Goal: Task Accomplishment & Management: Manage account settings

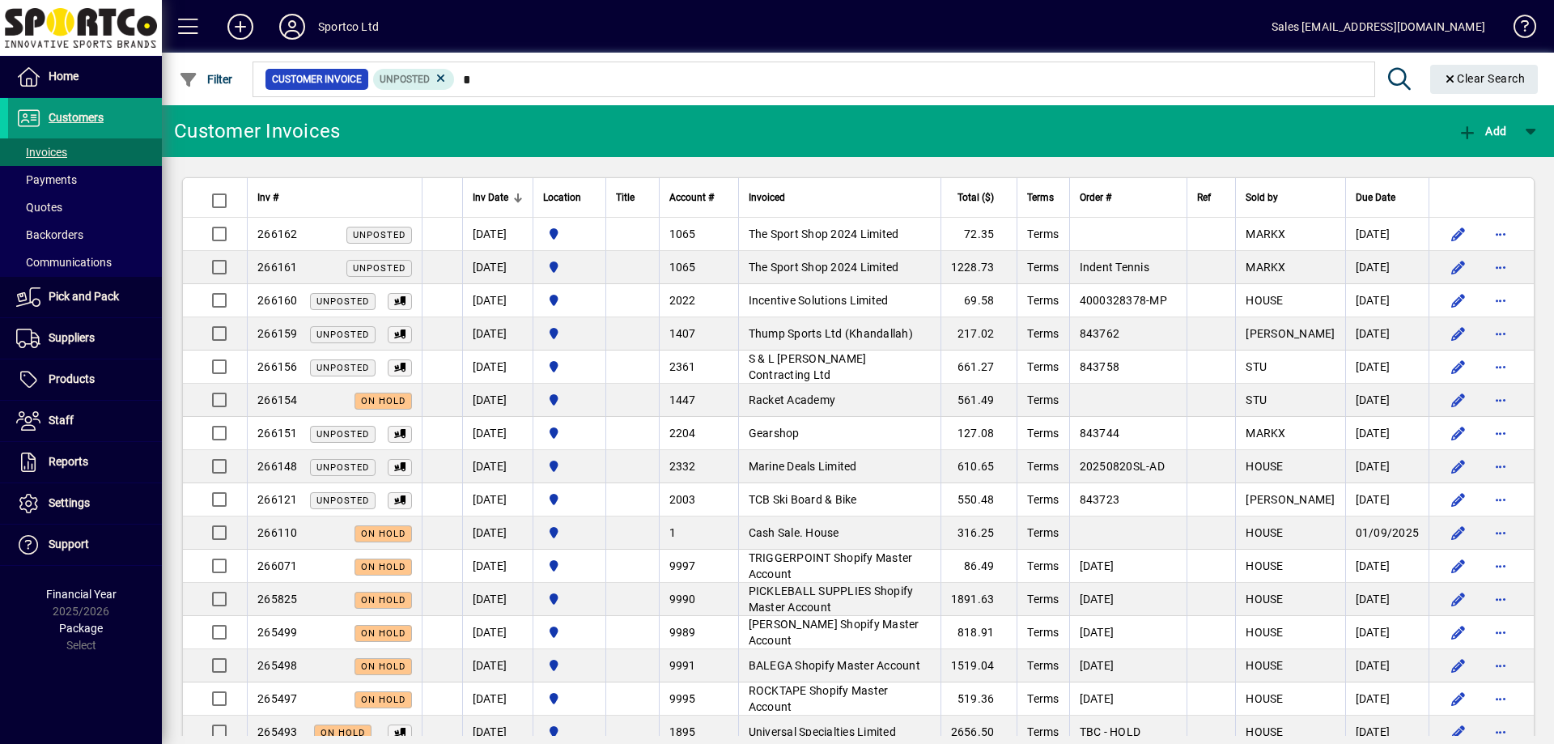
click at [62, 118] on span "Customers" at bounding box center [76, 117] width 55 height 13
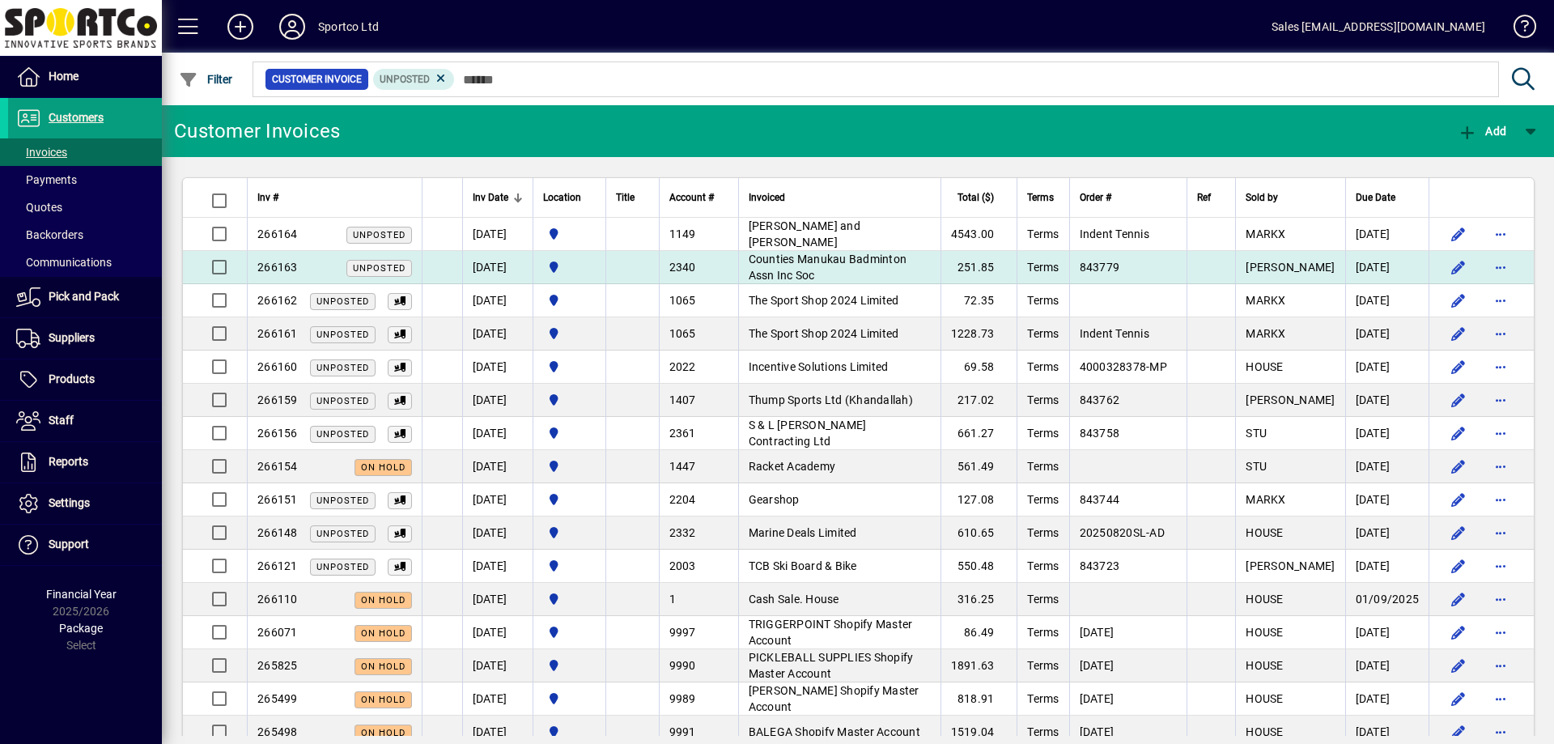
click at [830, 272] on td "Counties Manukau Badminton Assn Inc Soc" at bounding box center [839, 267] width 202 height 33
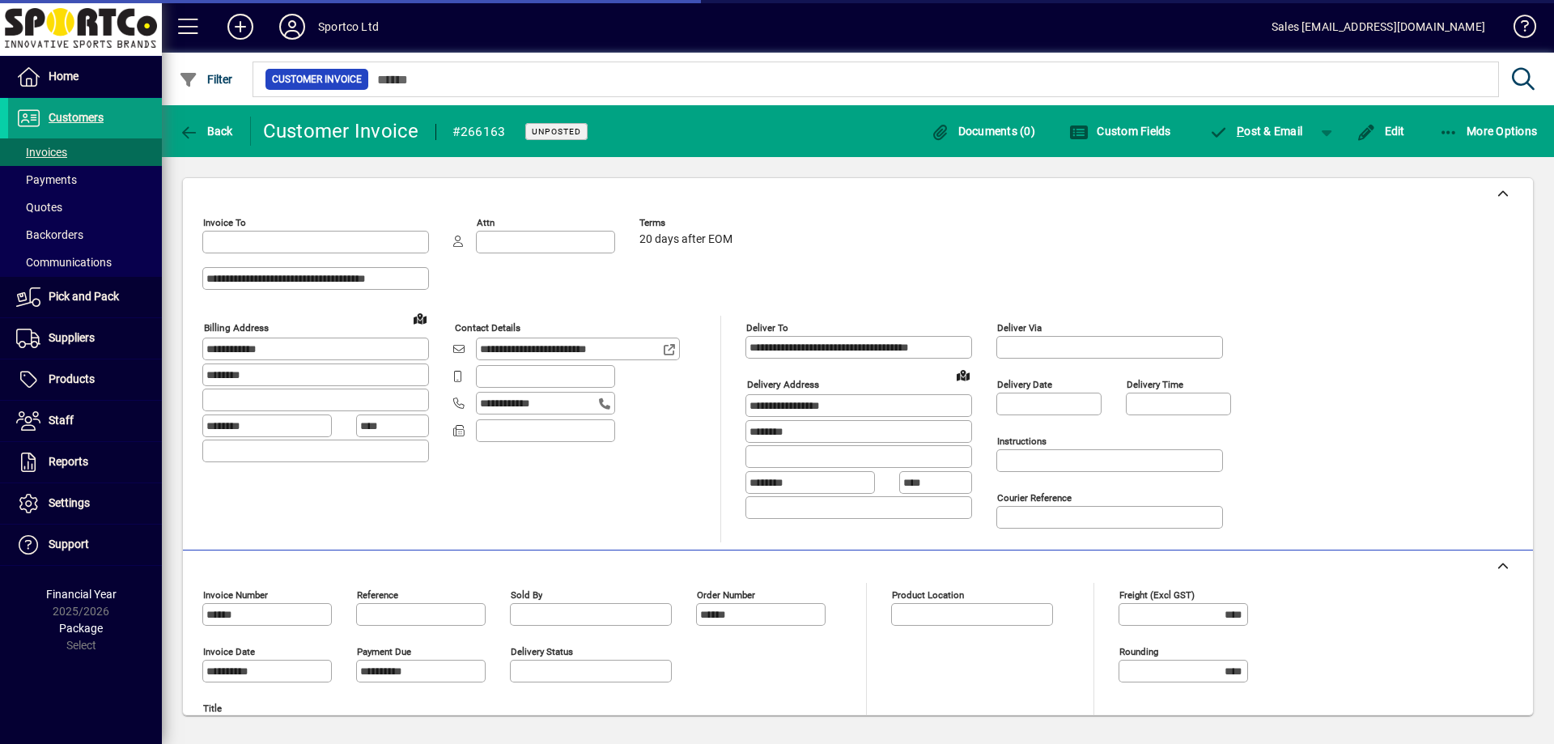
type input "**********"
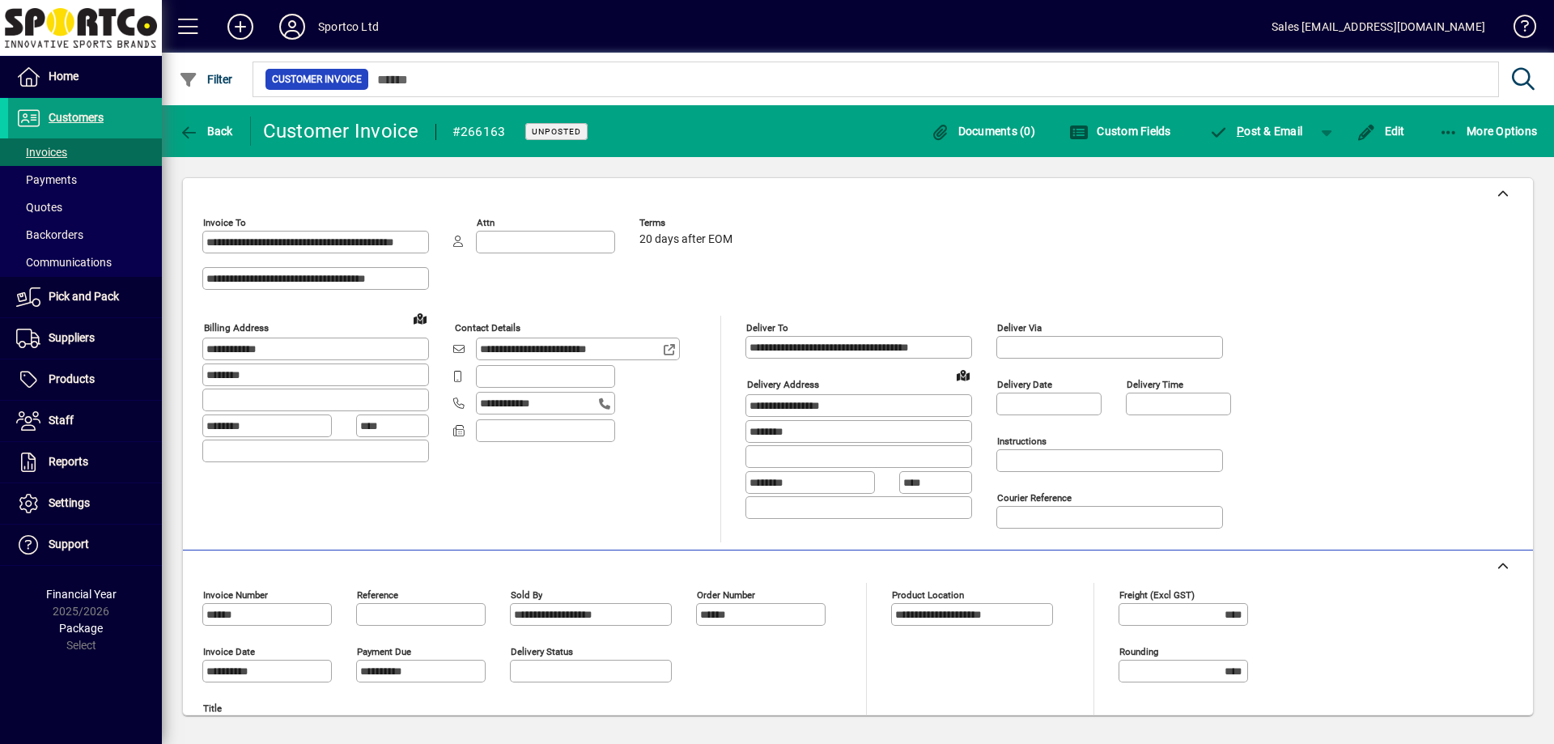
scroll to position [285, 0]
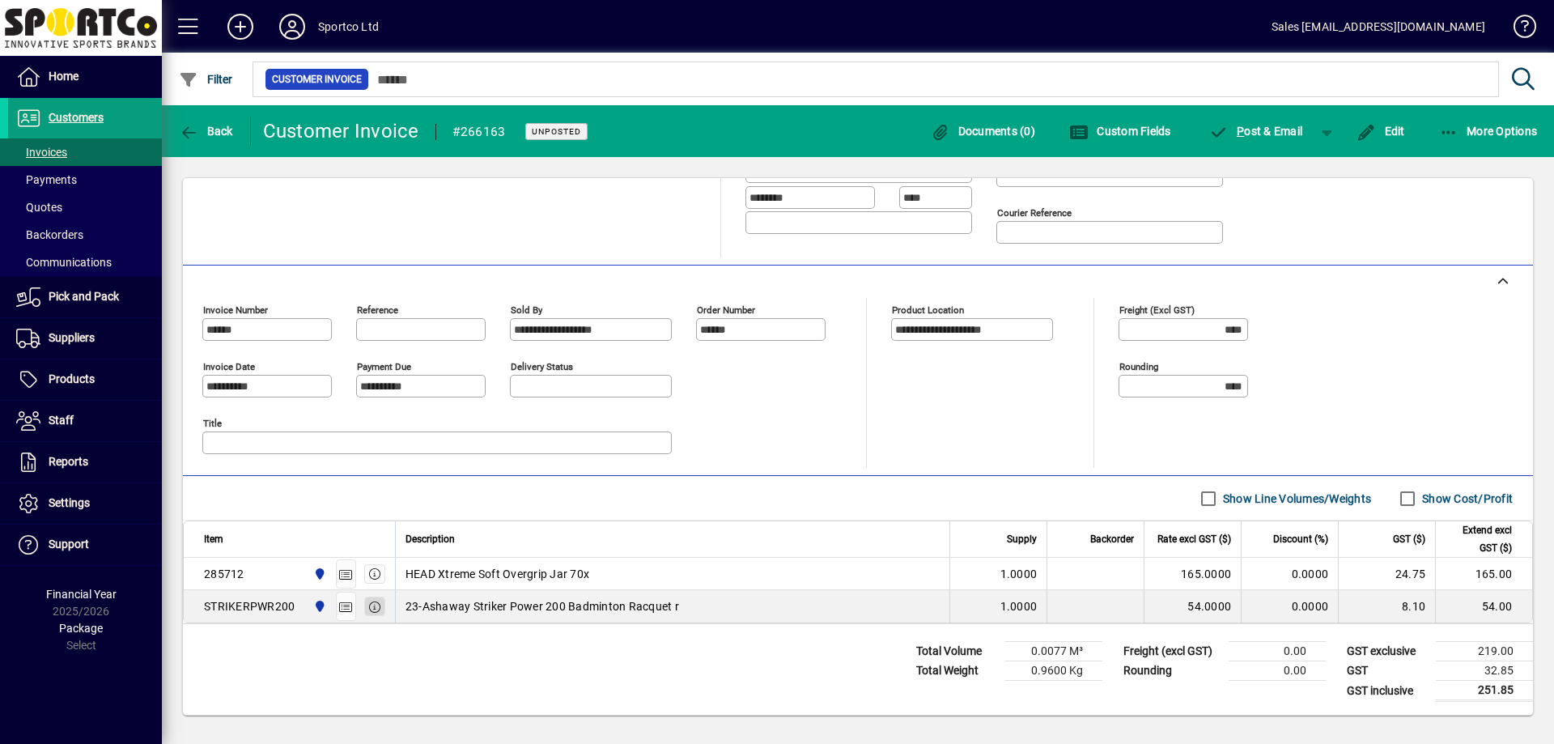
click at [372, 607] on icon "button" at bounding box center [375, 606] width 15 height 11
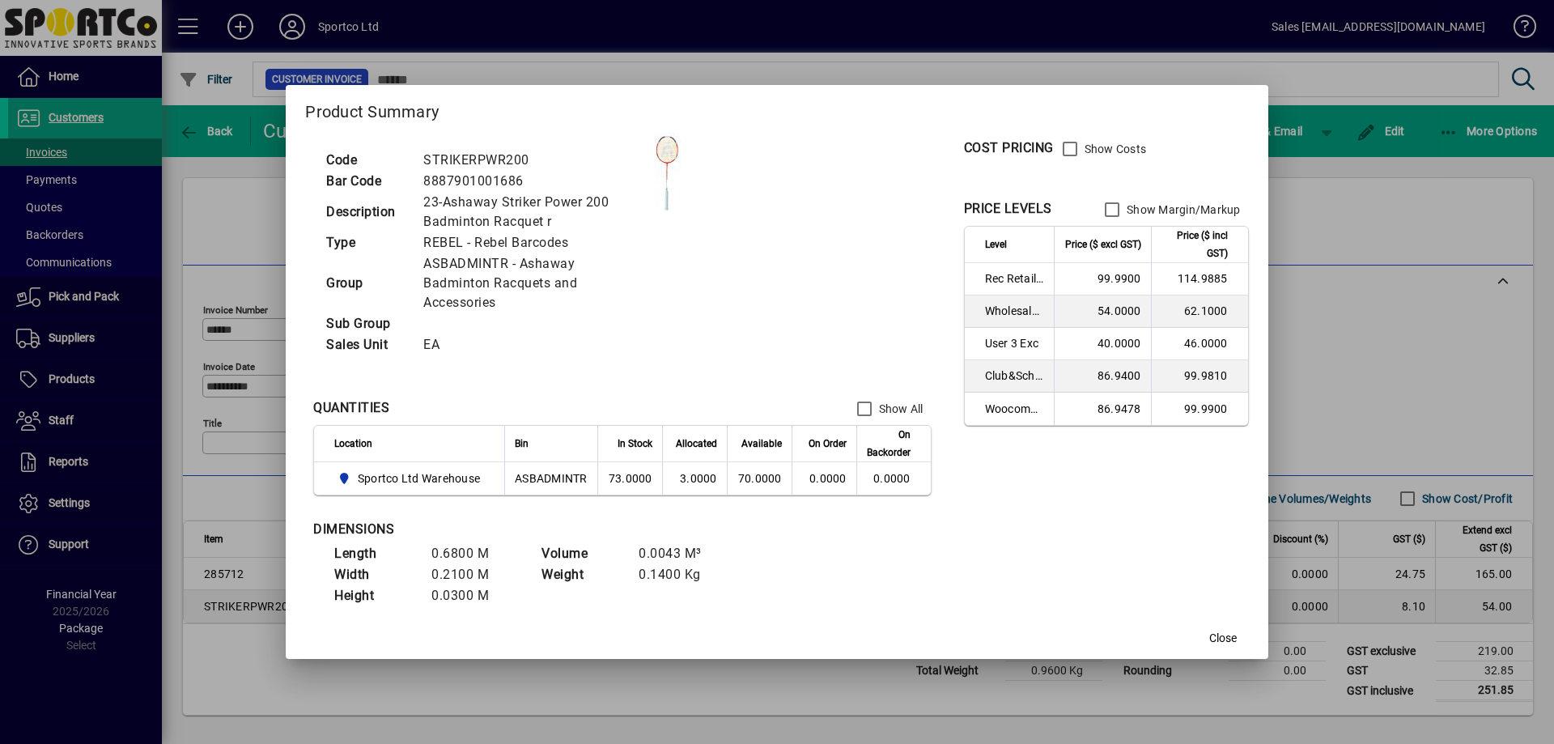
click at [373, 605] on td "Height" at bounding box center [374, 595] width 97 height 21
drag, startPoint x: 1217, startPoint y: 646, endPoint x: 1221, endPoint y: 637, distance: 9.5
click at [1217, 645] on span "Close" at bounding box center [1223, 638] width 28 height 17
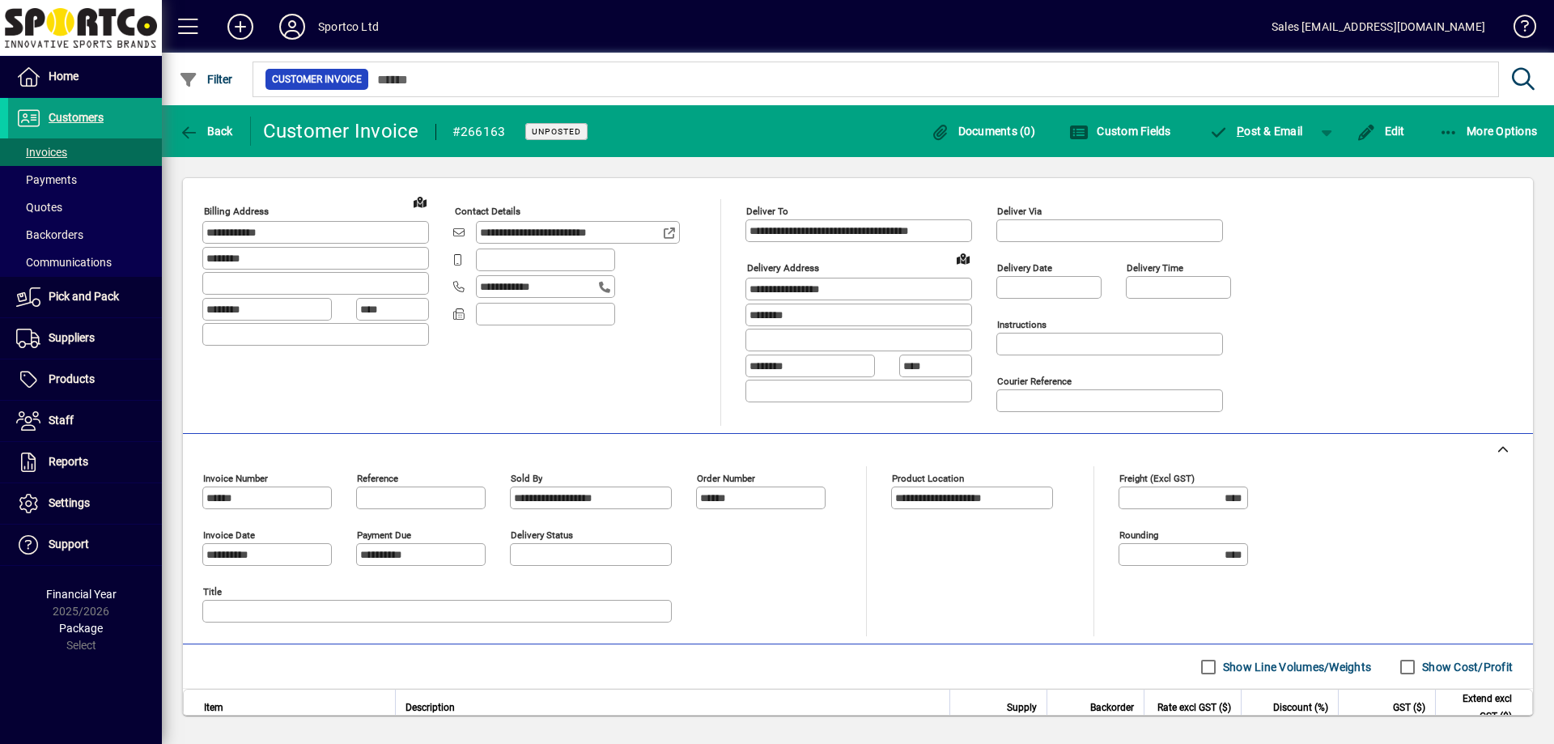
scroll to position [162, 0]
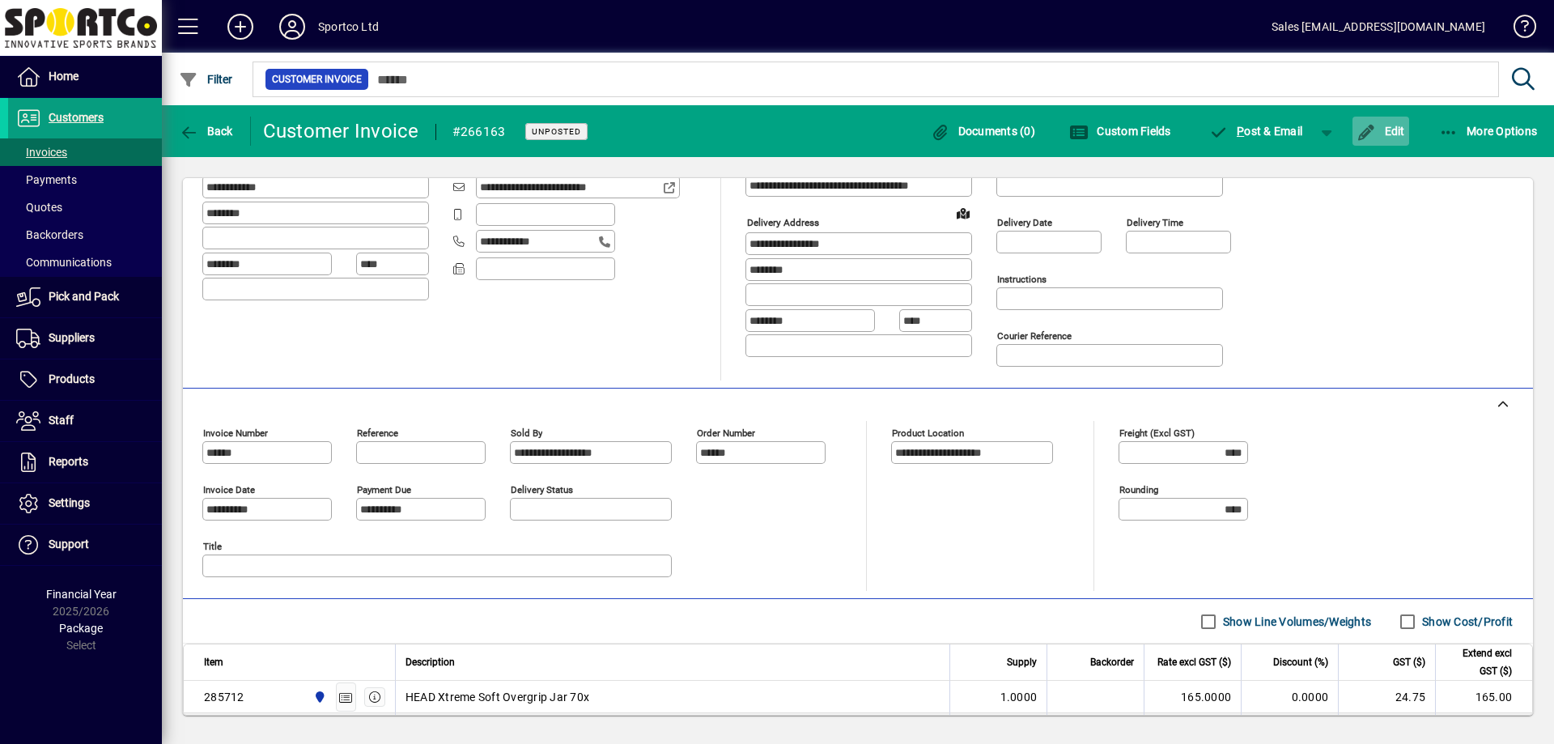
click at [1395, 135] on span "Edit" at bounding box center [1381, 131] width 49 height 13
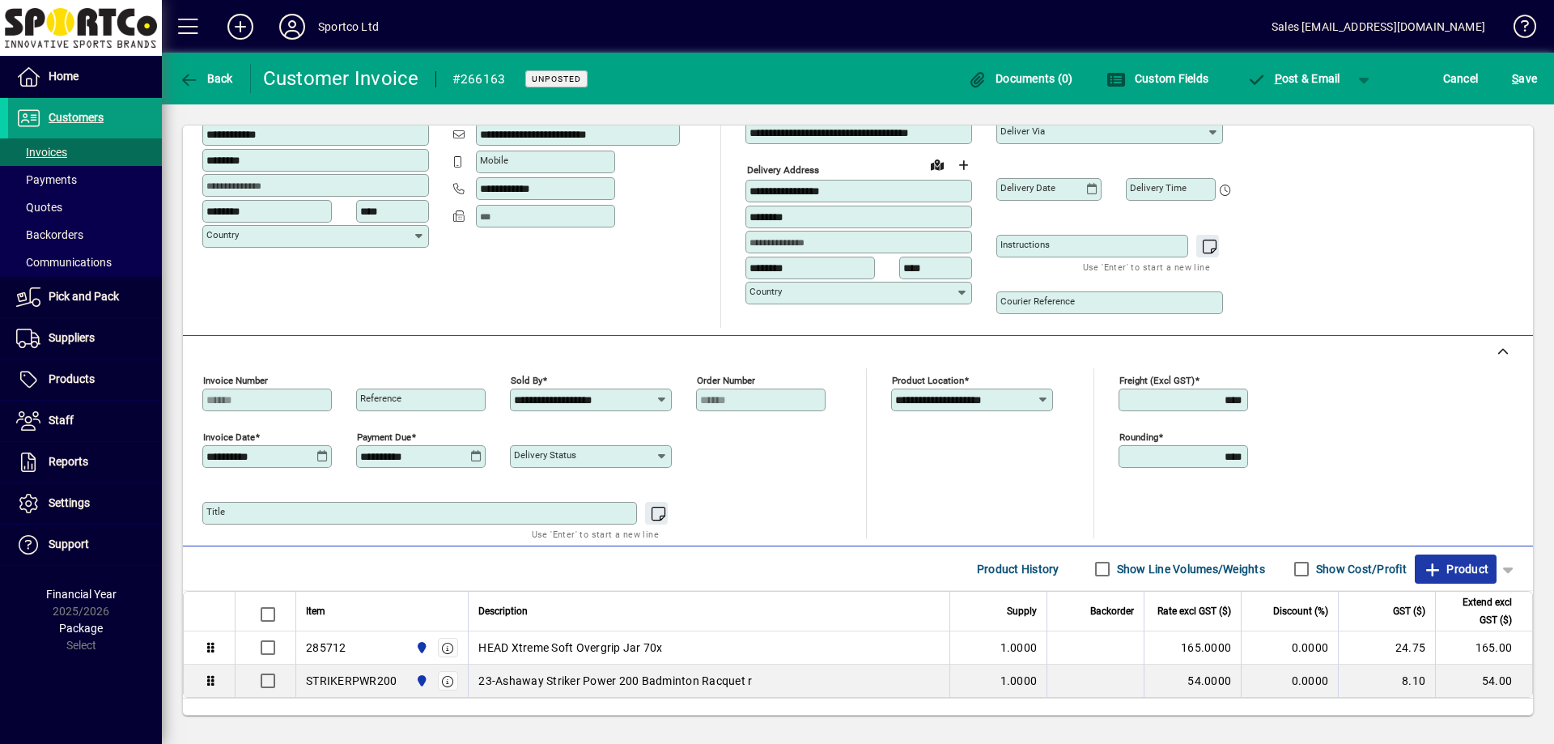
click at [1437, 567] on span "Product" at bounding box center [1456, 569] width 66 height 26
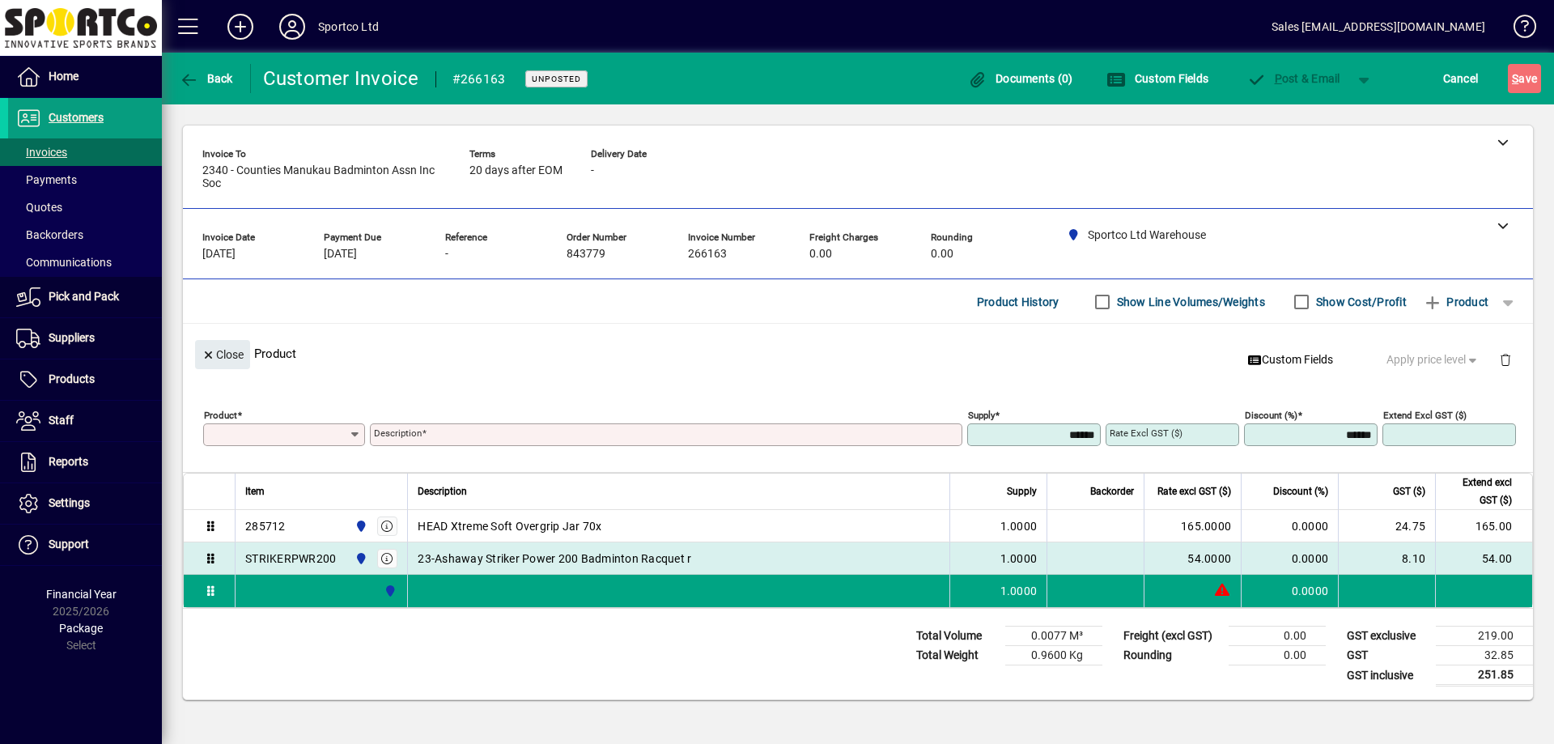
scroll to position [0, 0]
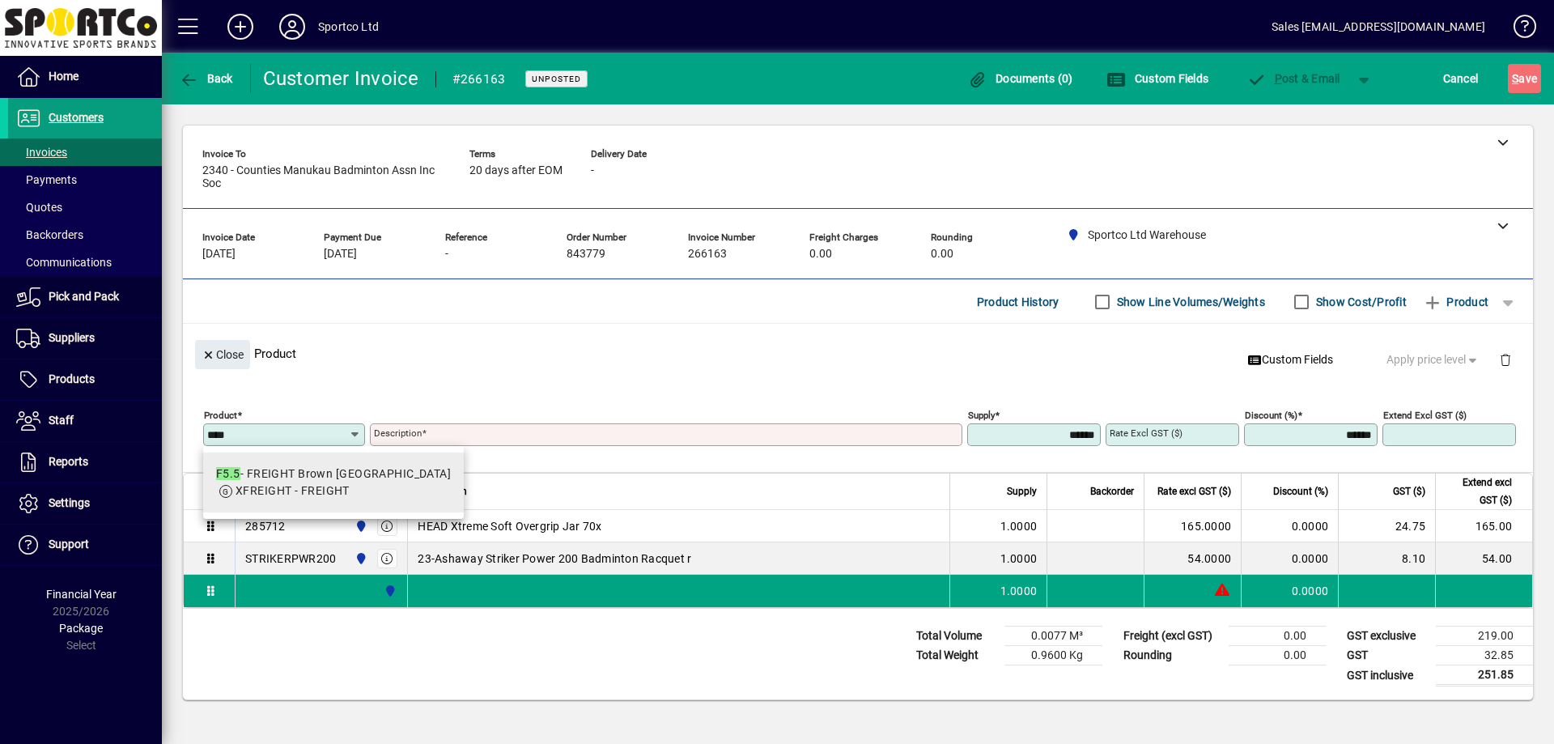
click at [351, 476] on div "F5.5 - FREIGHT Brown Auckland" at bounding box center [333, 473] width 235 height 17
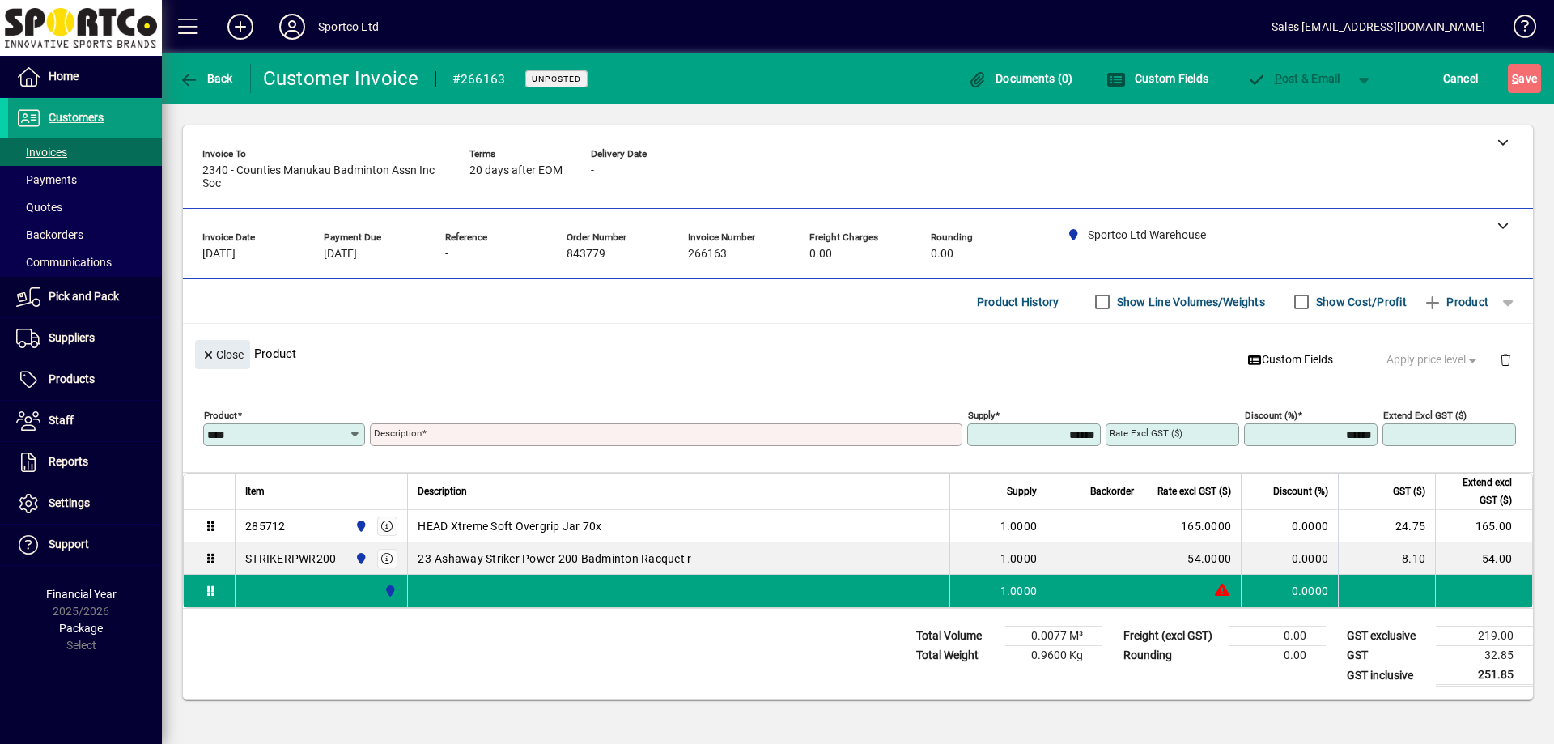
type input "****"
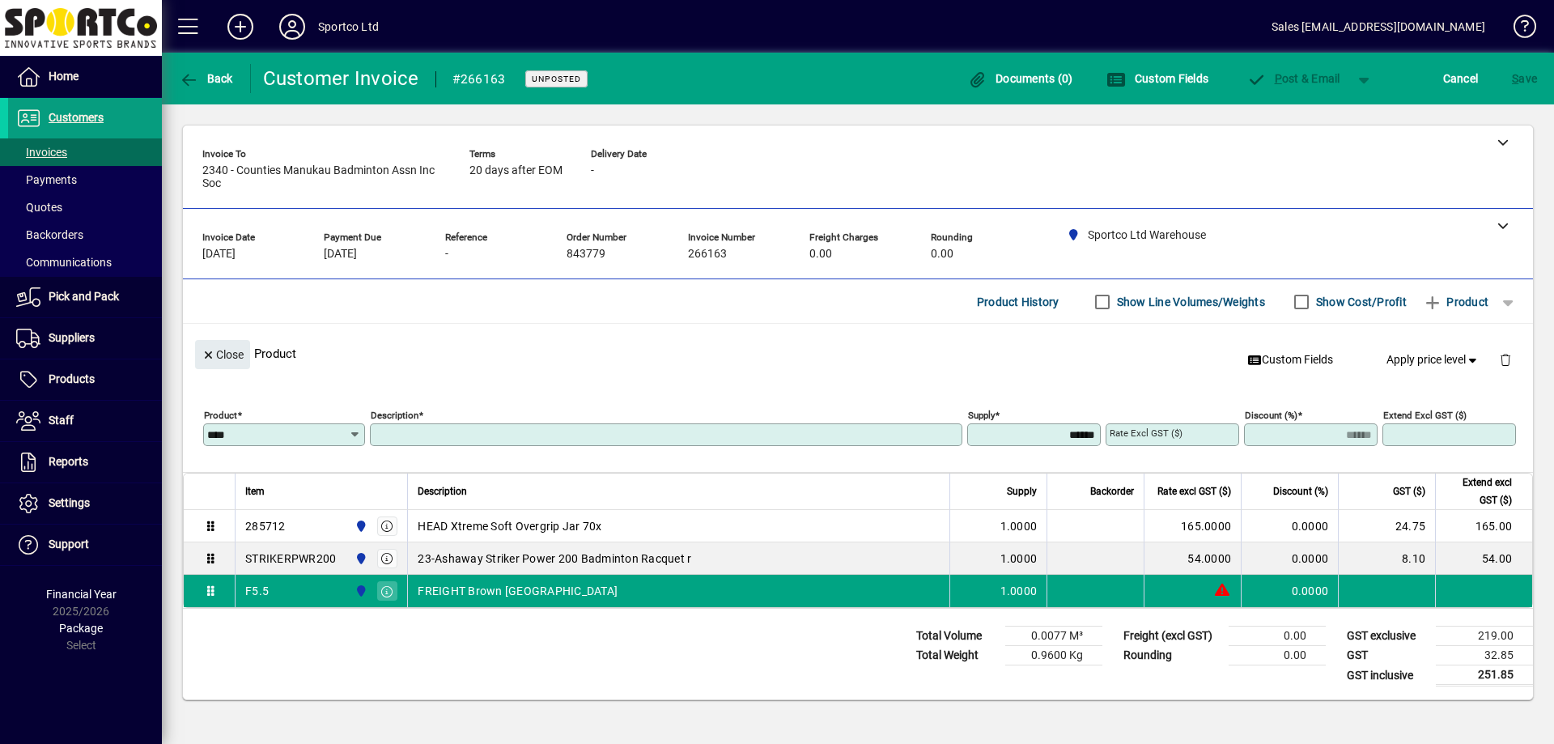
type input "**********"
type input "******"
type input "****"
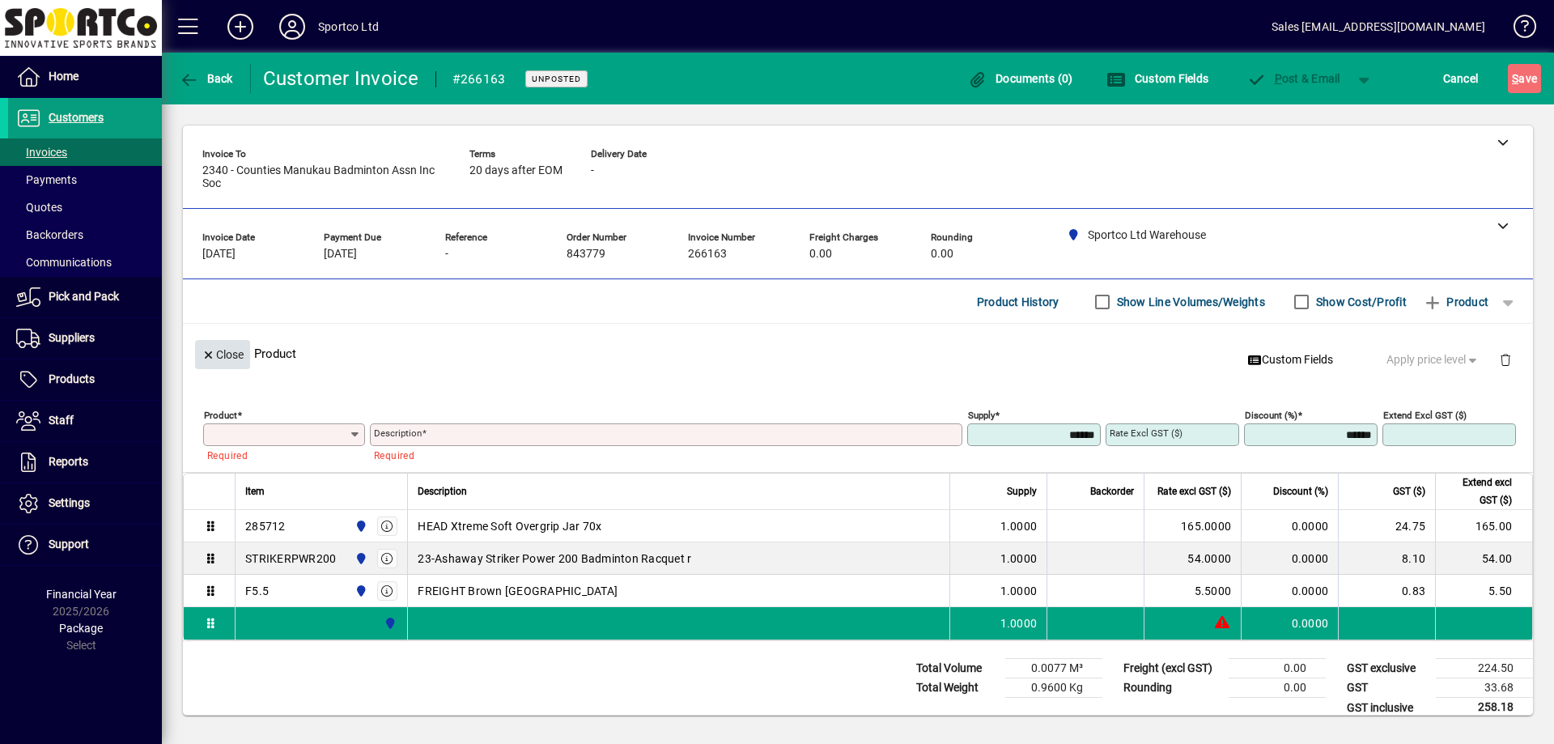
click at [241, 359] on span "Close" at bounding box center [223, 355] width 42 height 27
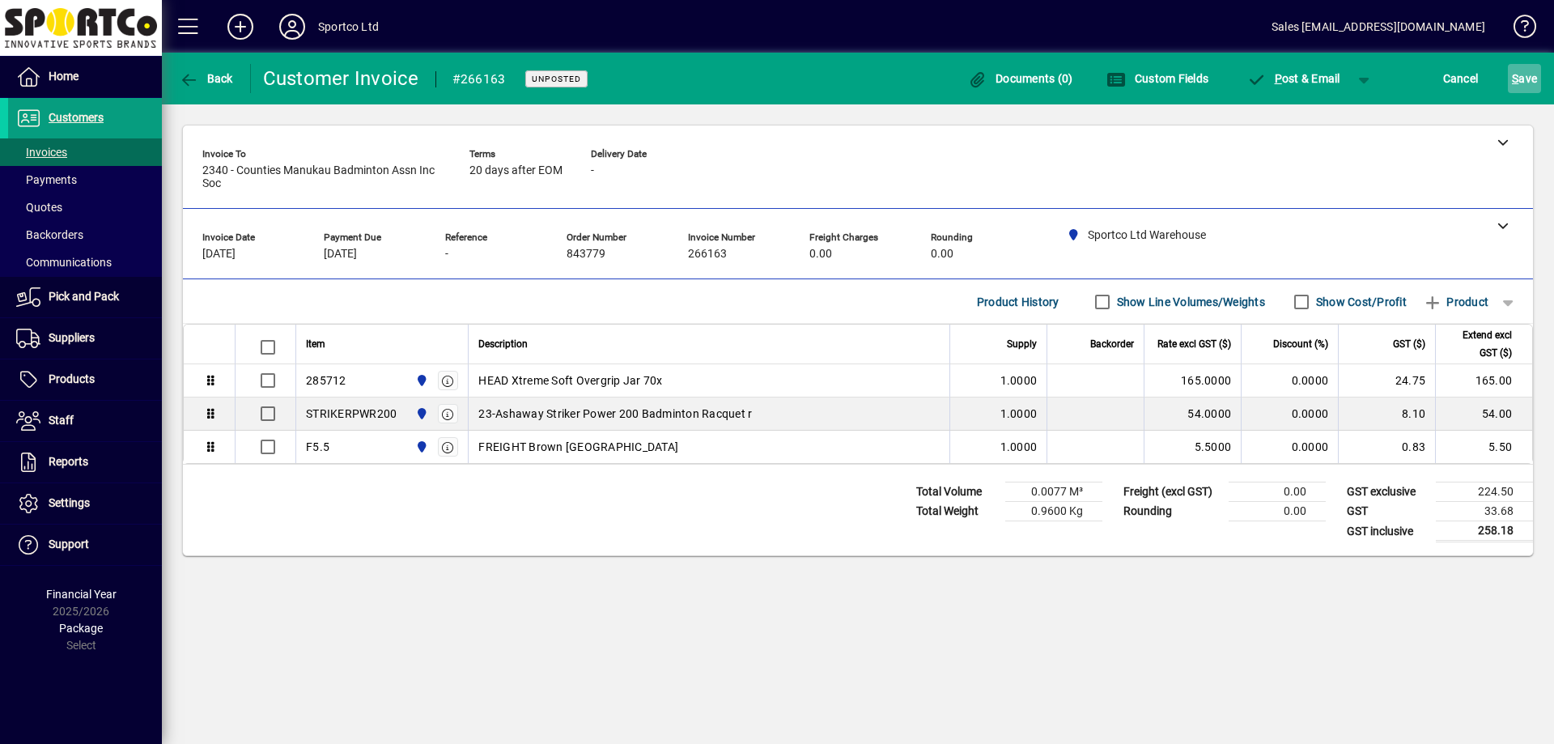
click at [1527, 78] on span "S ave" at bounding box center [1524, 79] width 25 height 26
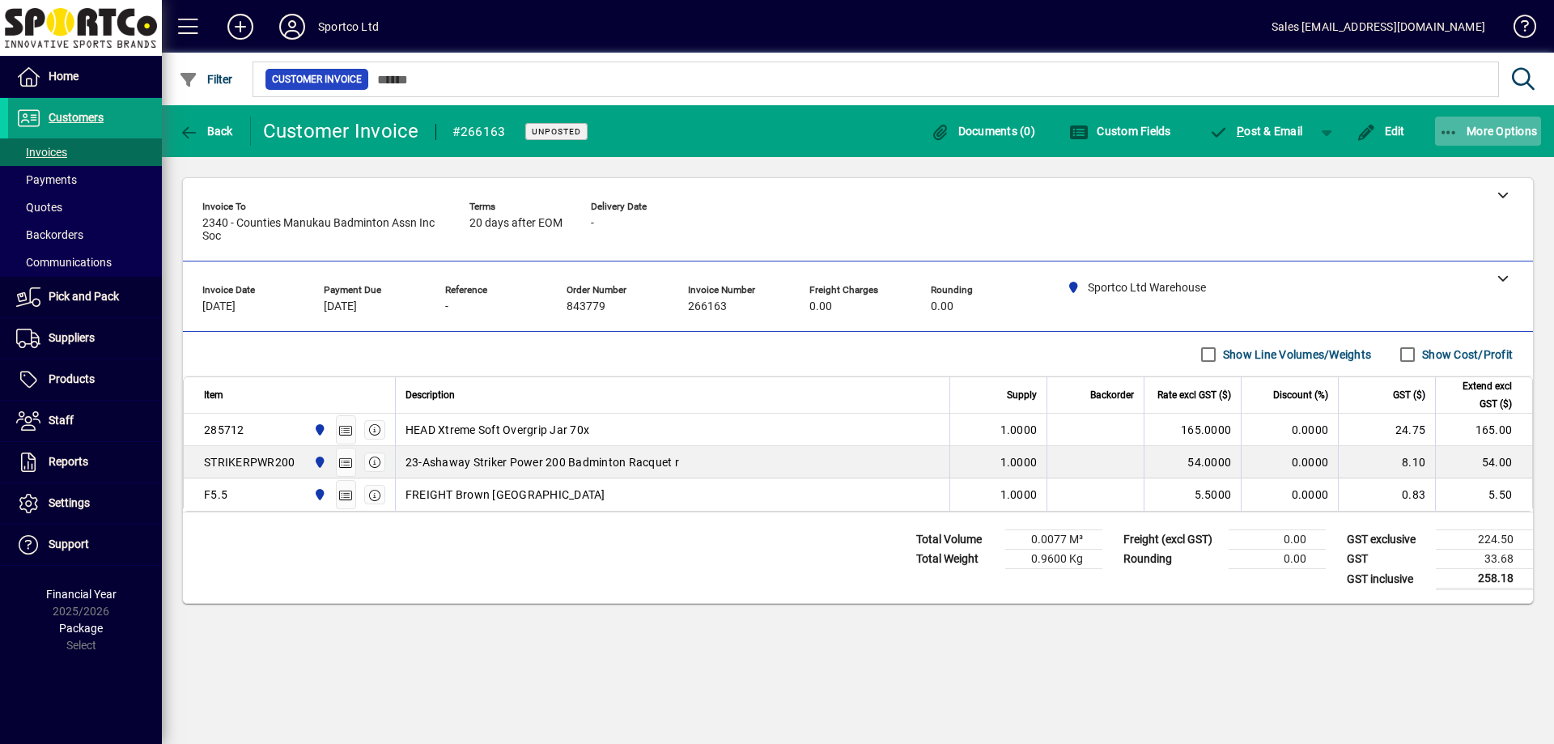
click at [1473, 131] on span "More Options" at bounding box center [1488, 131] width 99 height 13
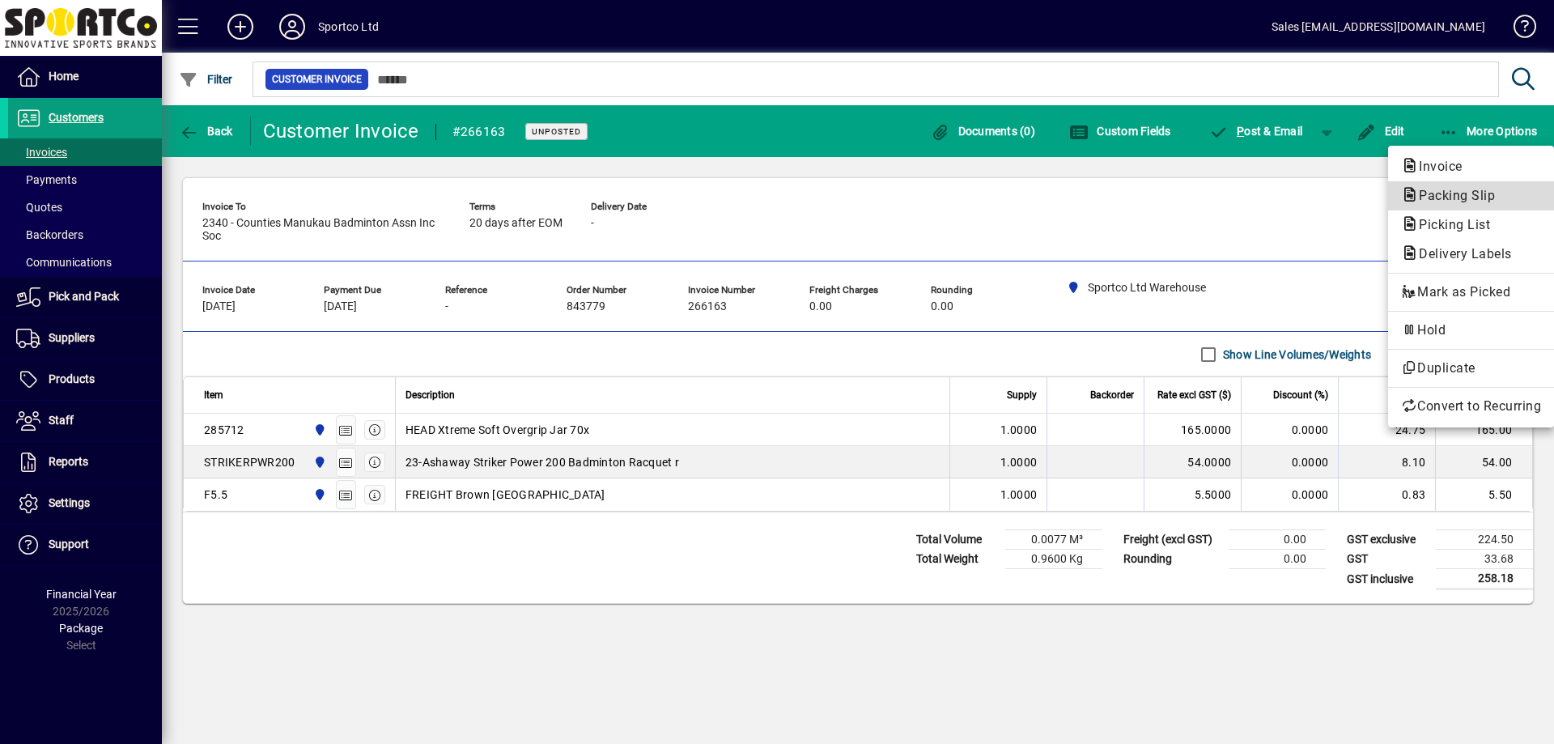
click at [1438, 193] on span "Packing Slip" at bounding box center [1452, 195] width 102 height 15
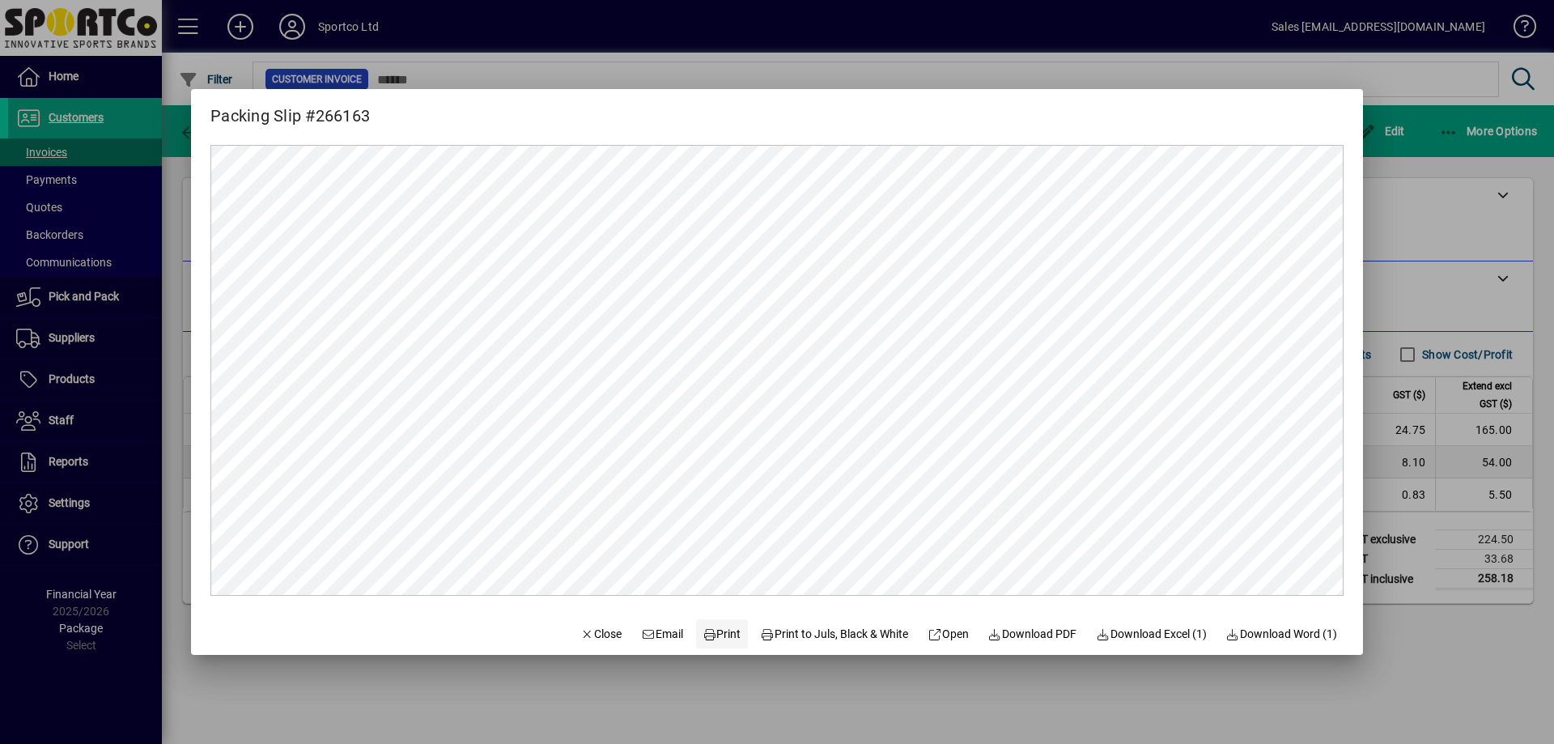
click at [722, 632] on span "Print" at bounding box center [722, 634] width 39 height 17
drag, startPoint x: 567, startPoint y: 631, endPoint x: 570, endPoint y: 618, distance: 13.2
click at [580, 631] on icon "button" at bounding box center [587, 634] width 15 height 11
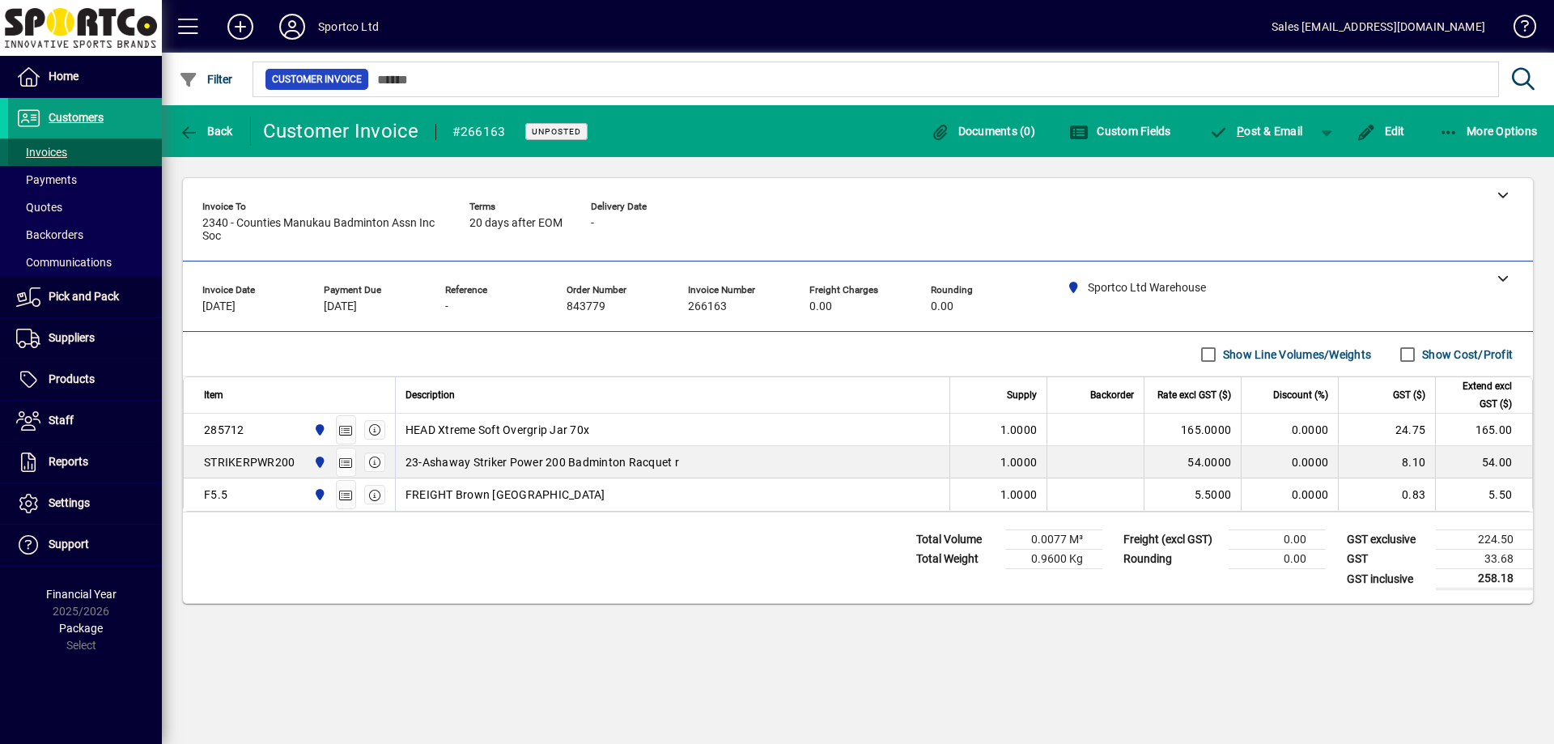
click at [51, 152] on span "Invoices" at bounding box center [41, 152] width 51 height 13
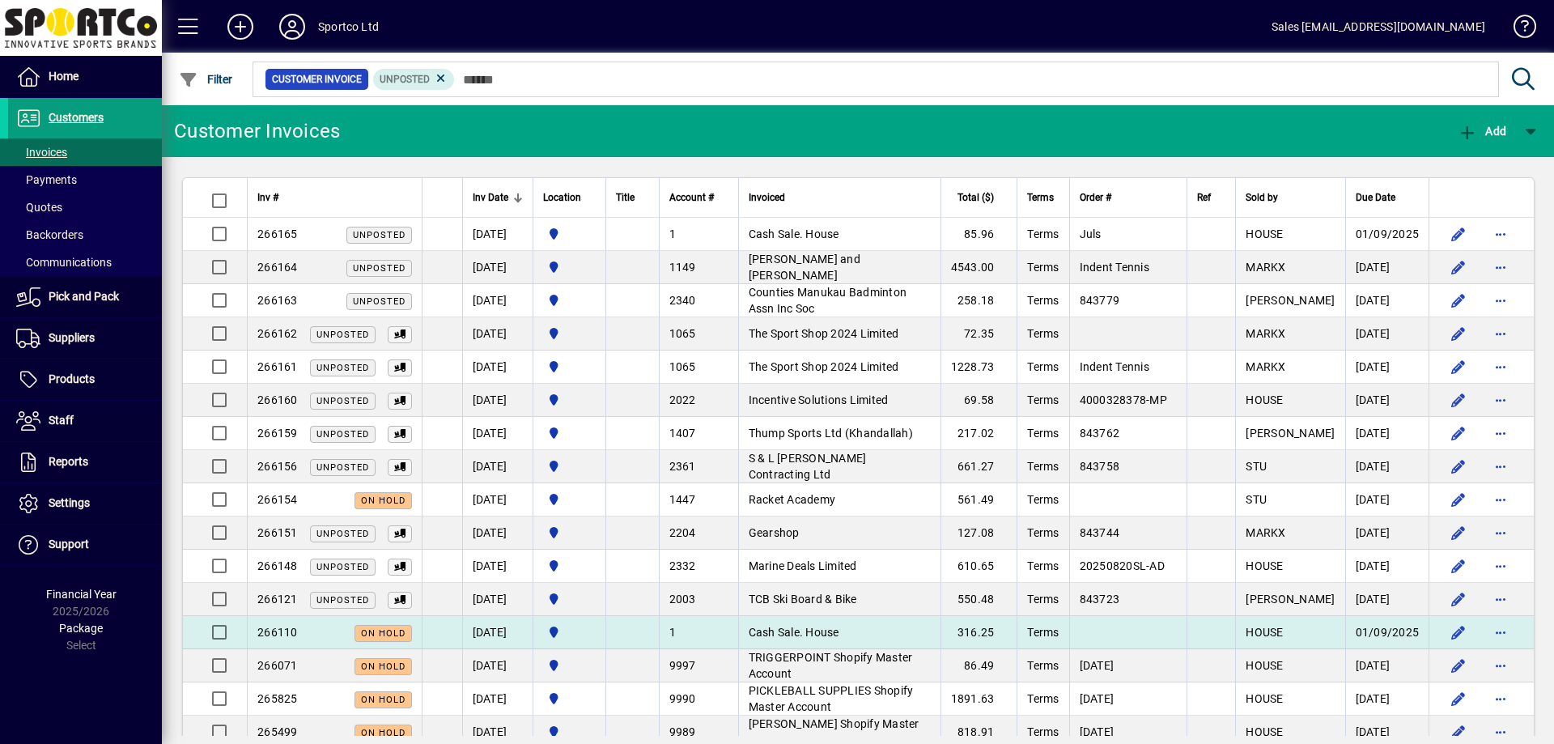
click at [832, 622] on td "Cash Sale. House" at bounding box center [839, 632] width 202 height 33
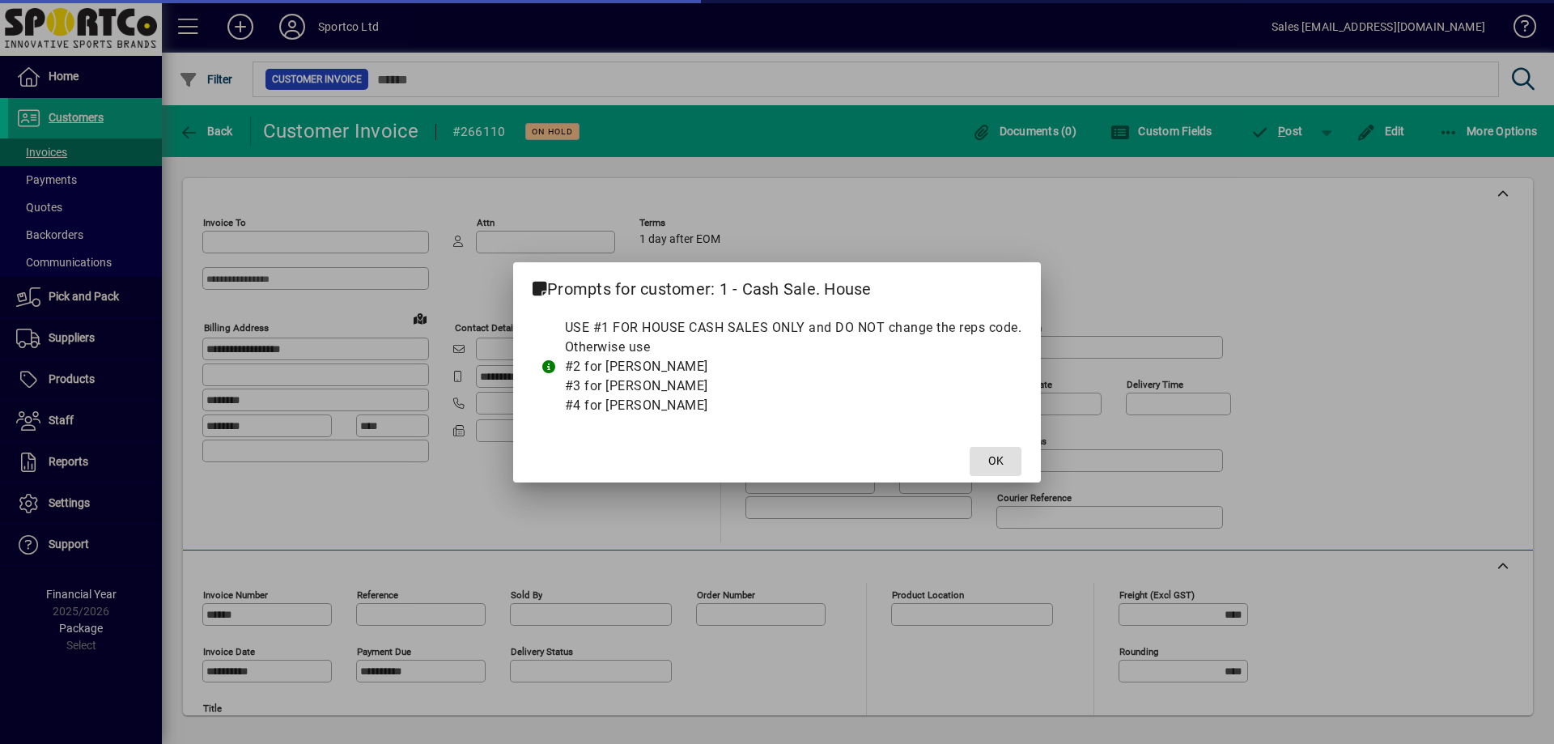
type input "**********"
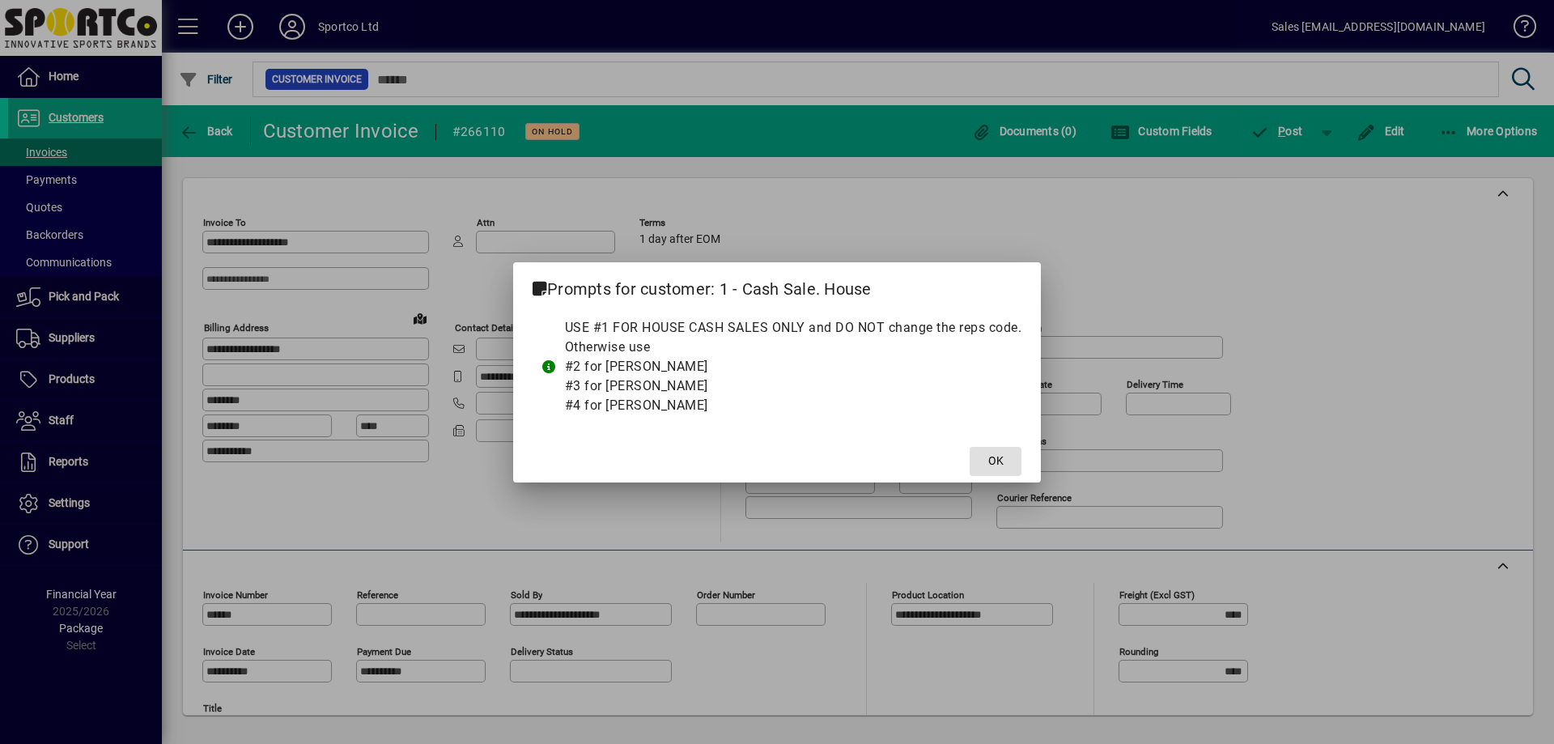
click at [1008, 444] on span at bounding box center [996, 461] width 52 height 39
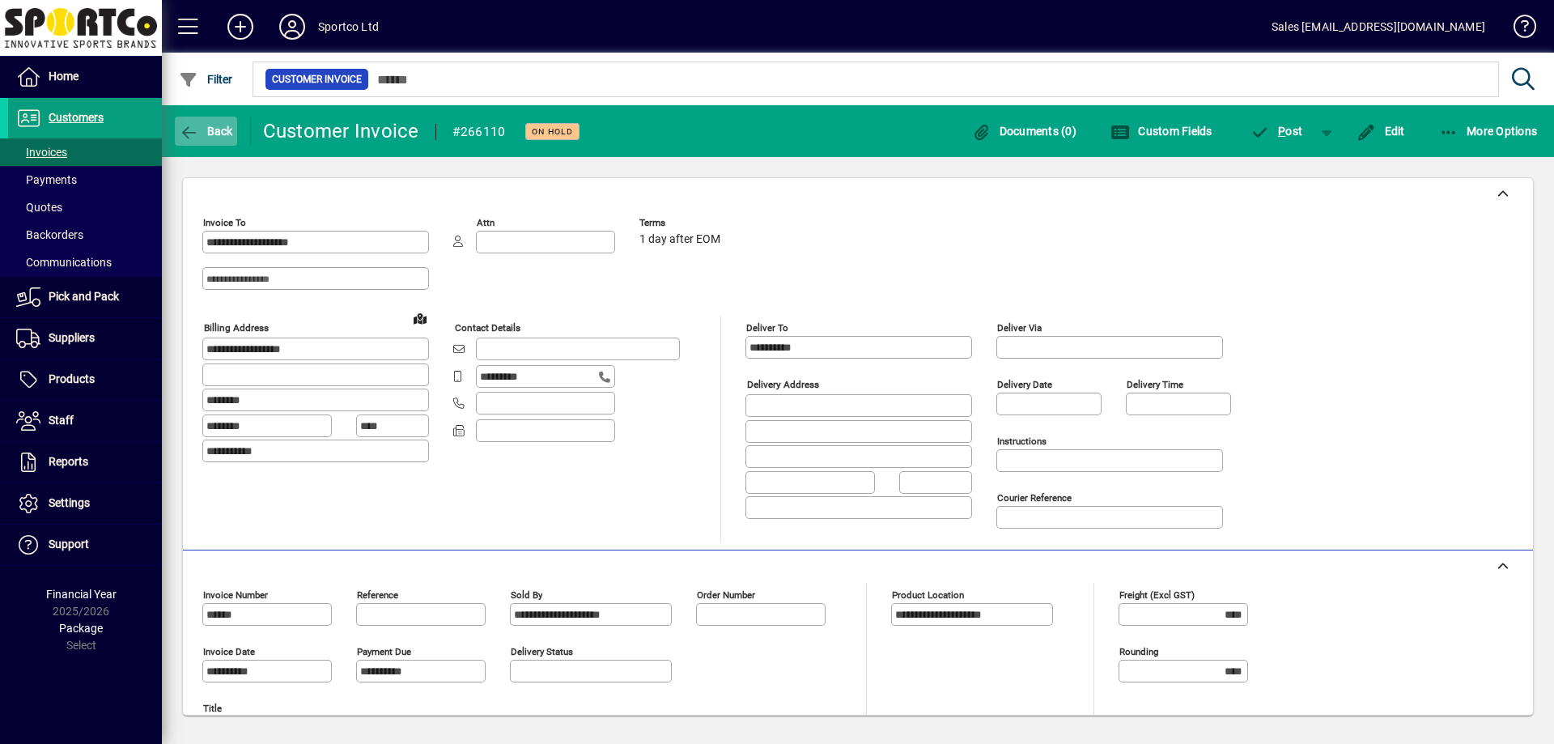
click at [221, 128] on span "Back" at bounding box center [206, 131] width 54 height 13
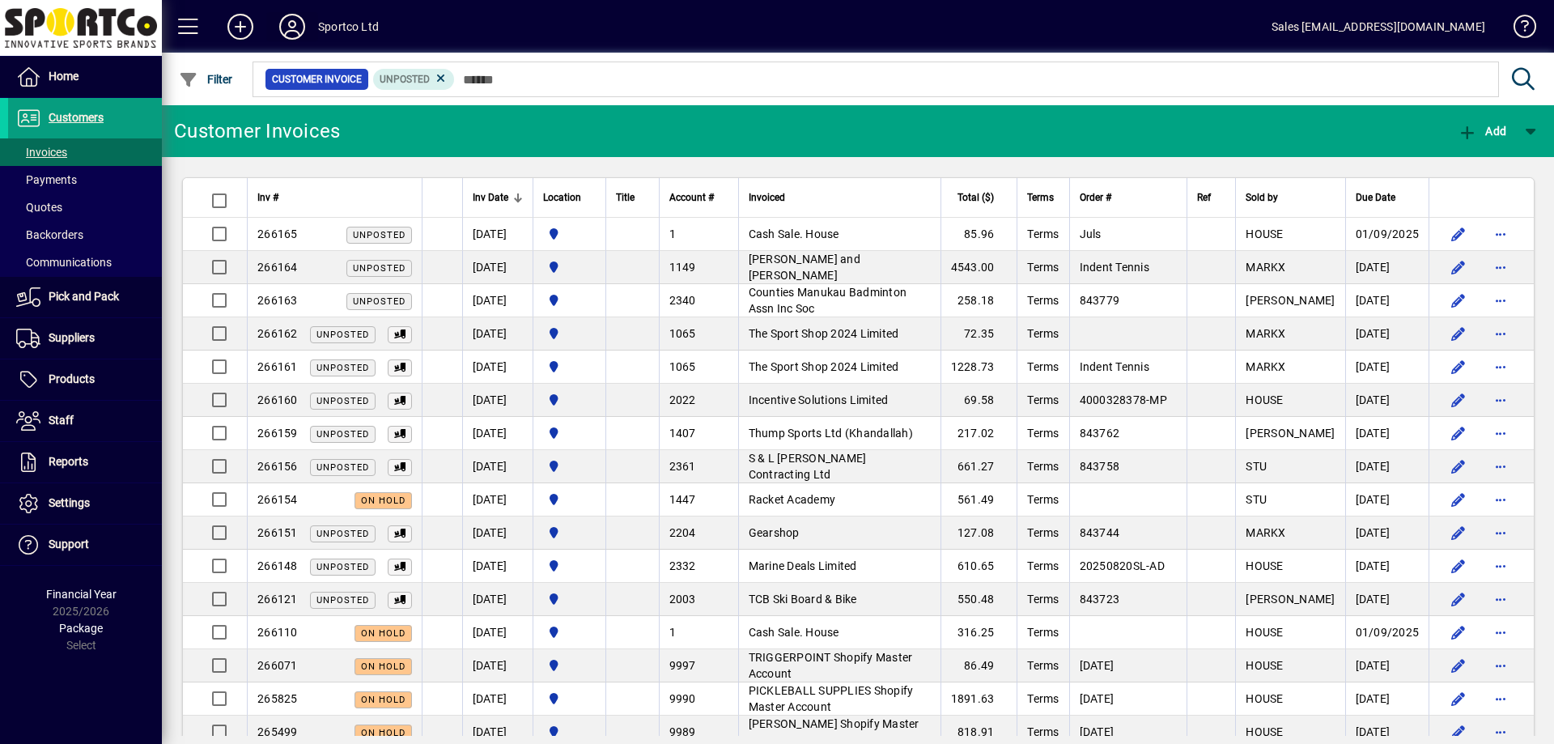
click at [287, 28] on icon at bounding box center [292, 27] width 32 height 26
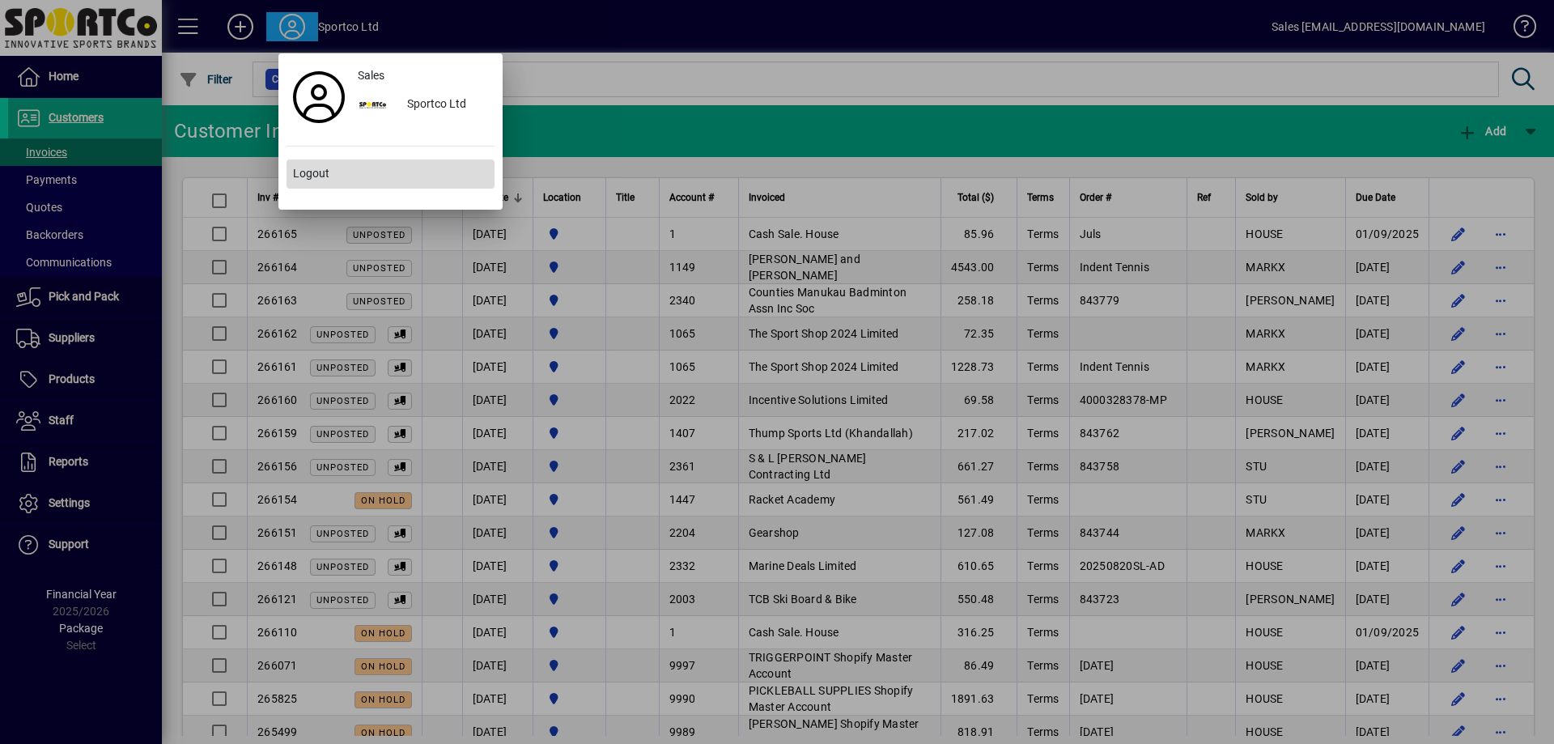
click at [322, 176] on span "Logout" at bounding box center [311, 173] width 36 height 17
